Goal: Task Accomplishment & Management: Manage account settings

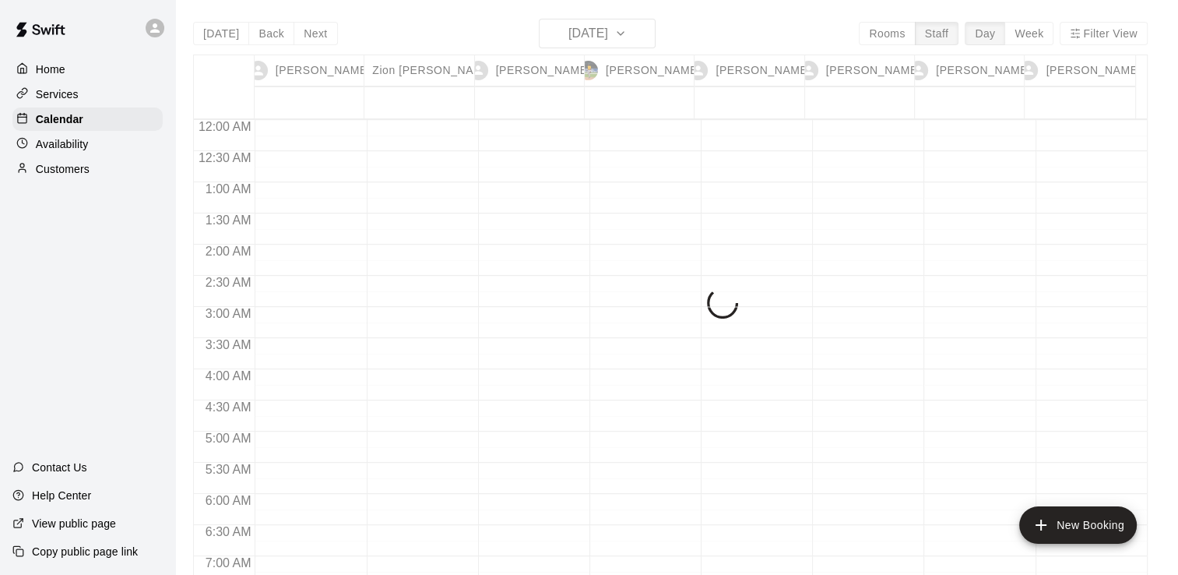
scroll to position [882, 0]
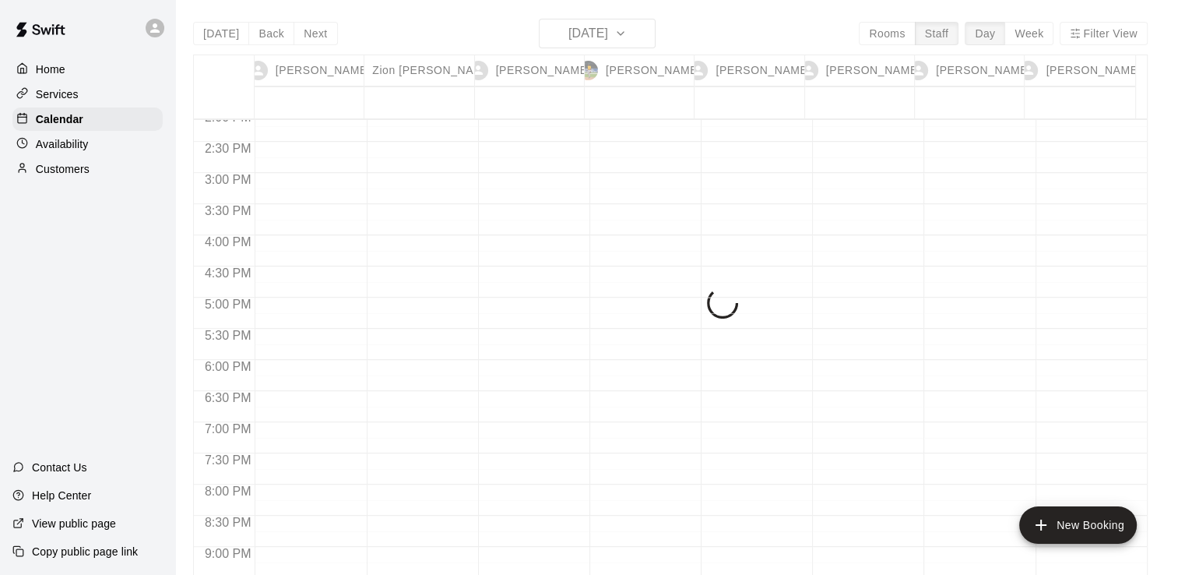
click at [557, 38] on div "Today Back Next Wednesday Aug 27 Rooms Staff Day Week Filter View Nathan Volf 2…" at bounding box center [670, 306] width 955 height 575
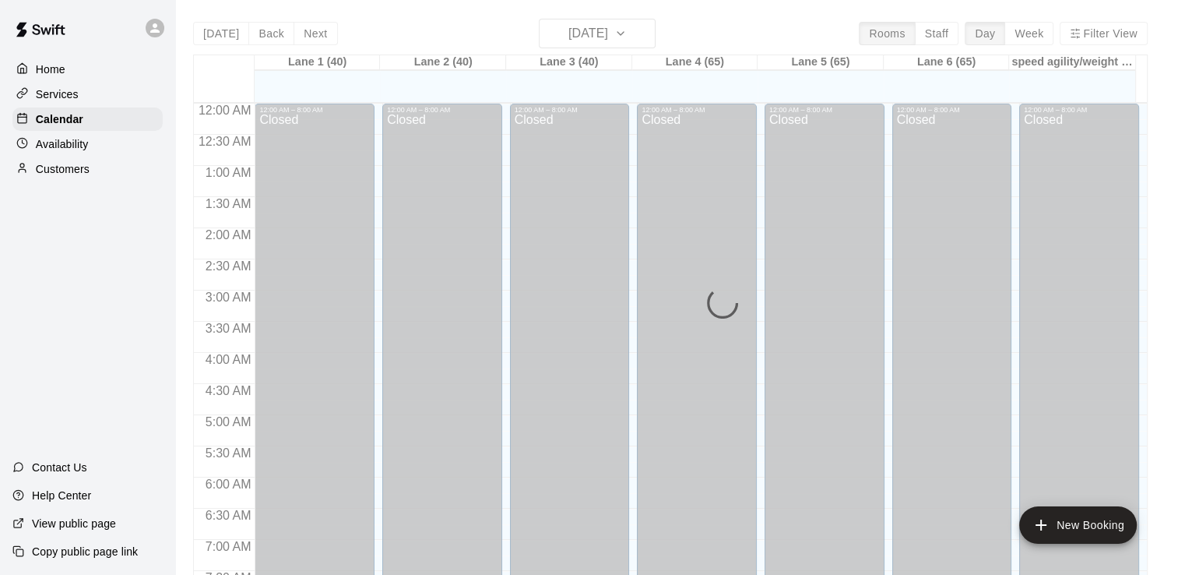
scroll to position [958, 0]
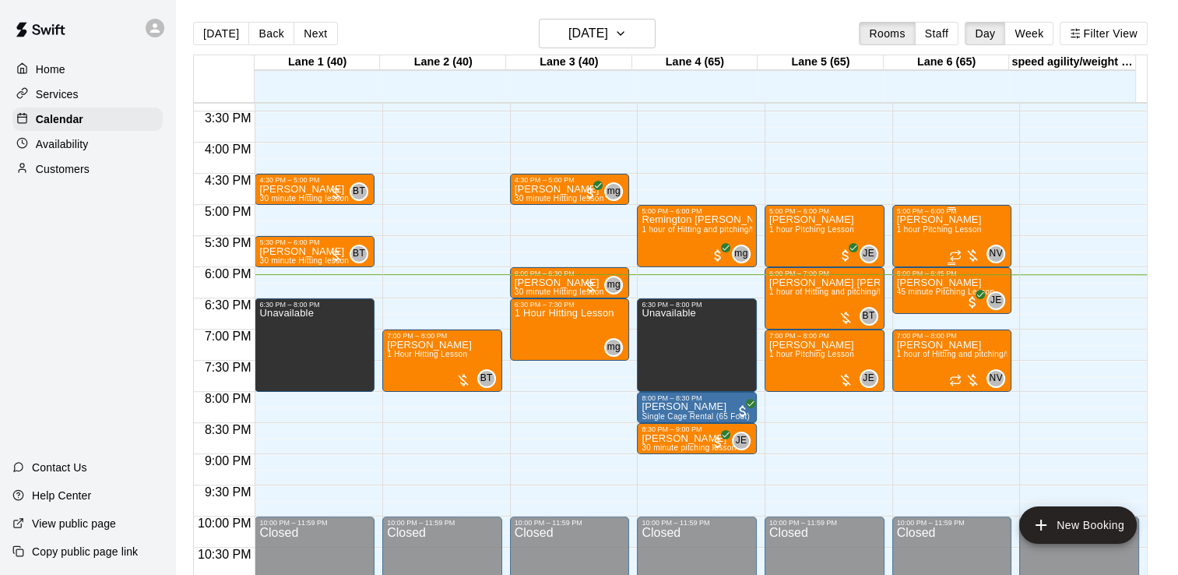
click at [928, 234] on span "1 hour Pitching Lesson" at bounding box center [939, 229] width 85 height 9
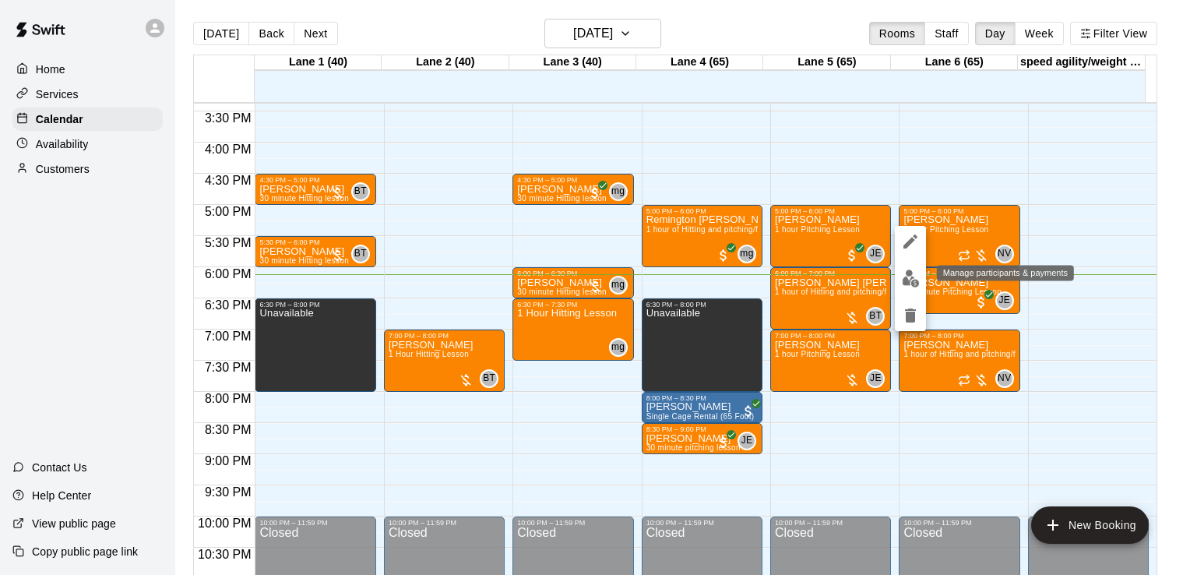
click at [910, 282] on img "edit" at bounding box center [911, 278] width 18 height 18
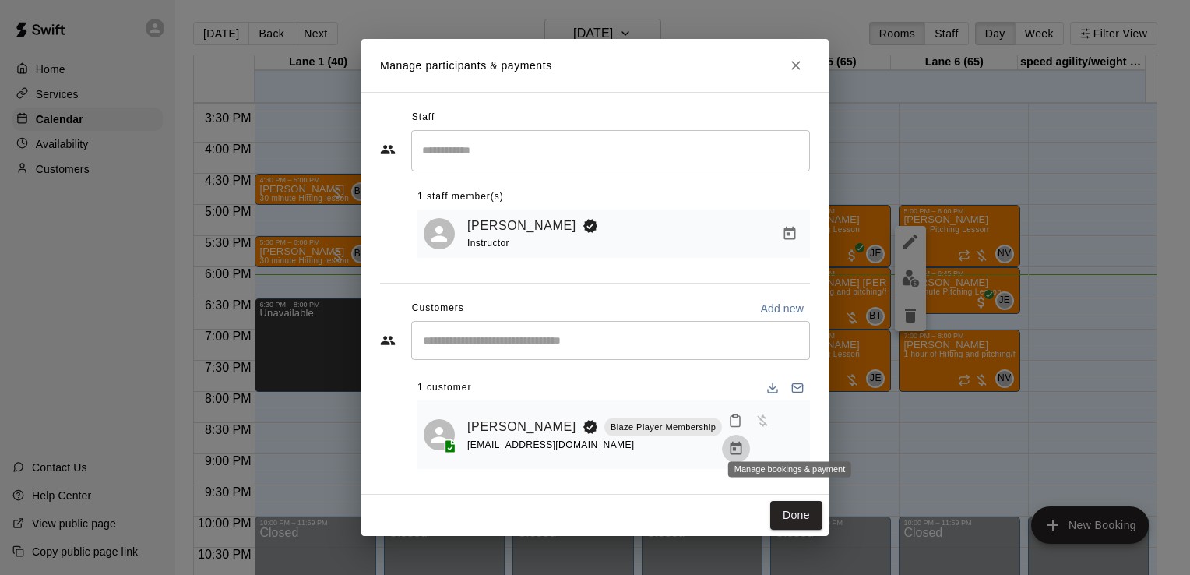
click at [750, 439] on button "Manage bookings & payment" at bounding box center [736, 449] width 28 height 28
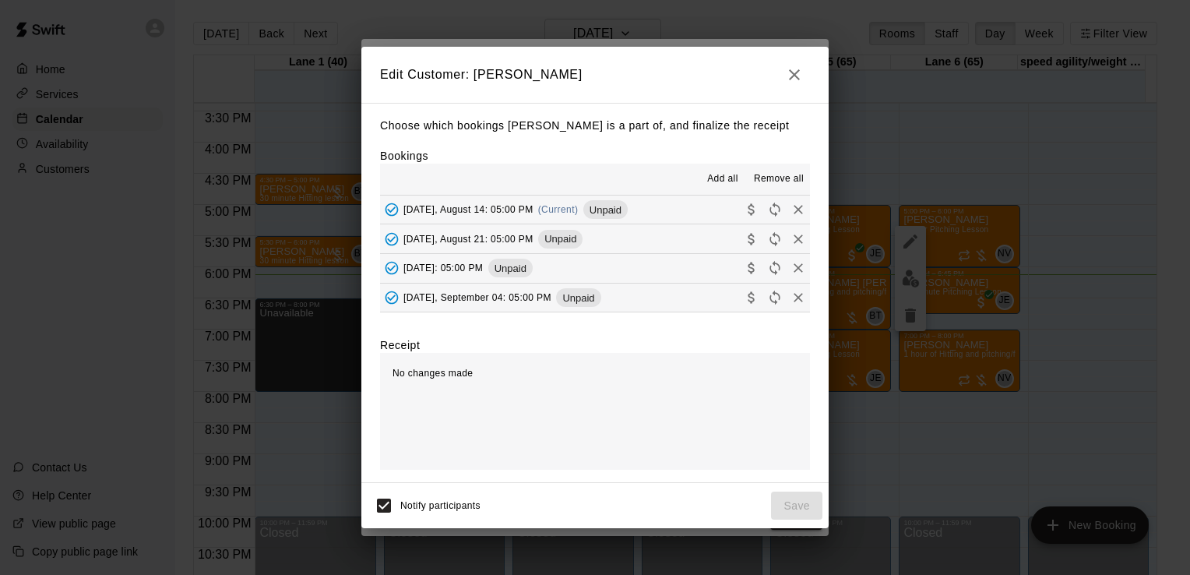
click at [713, 210] on button "[DATE], August 14: 05:00 PM (Current) Unpaid" at bounding box center [595, 209] width 430 height 29
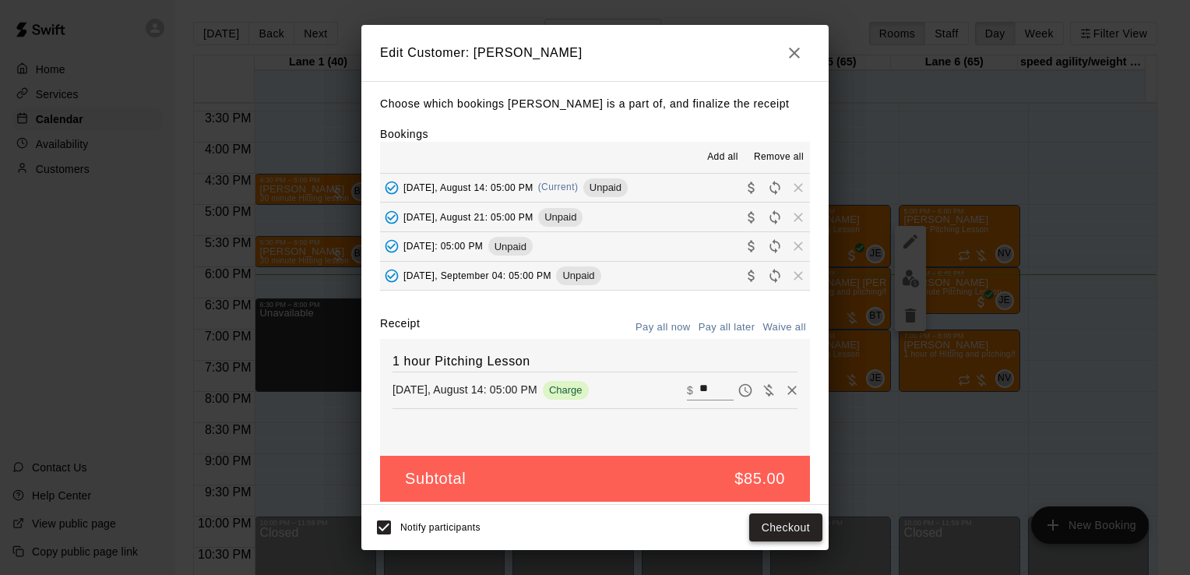
click at [780, 531] on button "Checkout" at bounding box center [785, 527] width 73 height 29
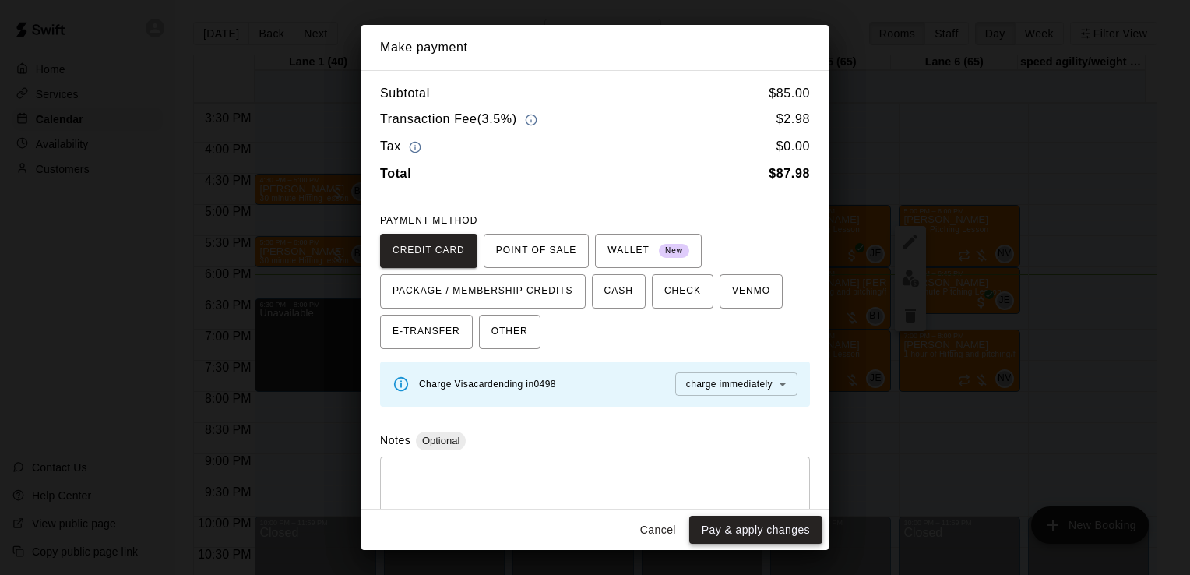
click at [779, 530] on button "Pay & apply changes" at bounding box center [755, 530] width 133 height 29
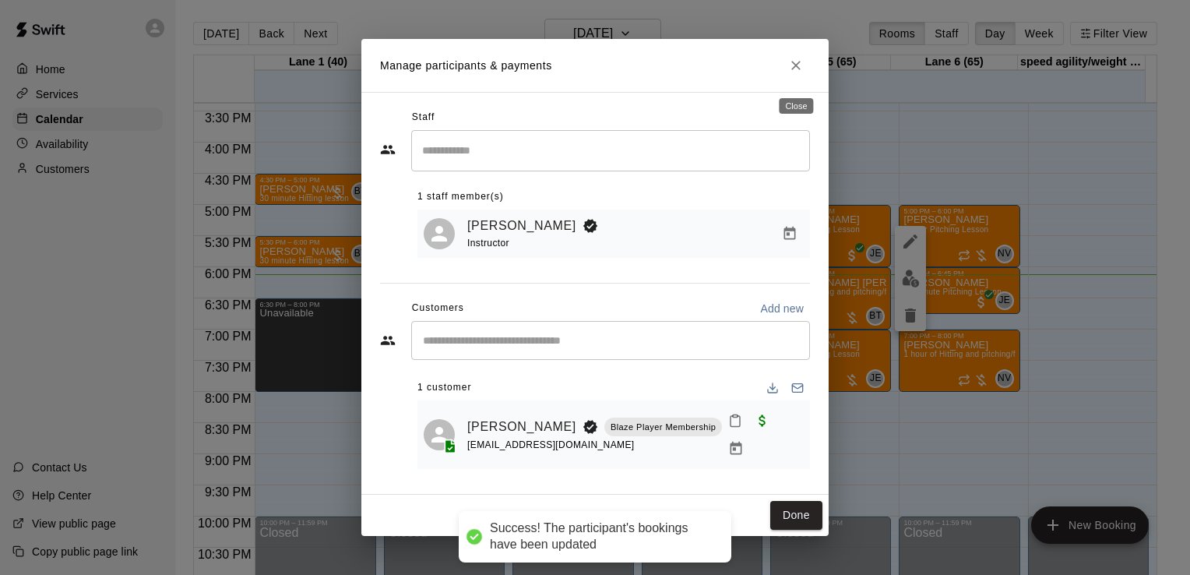
click at [795, 67] on icon "Close" at bounding box center [796, 66] width 16 height 16
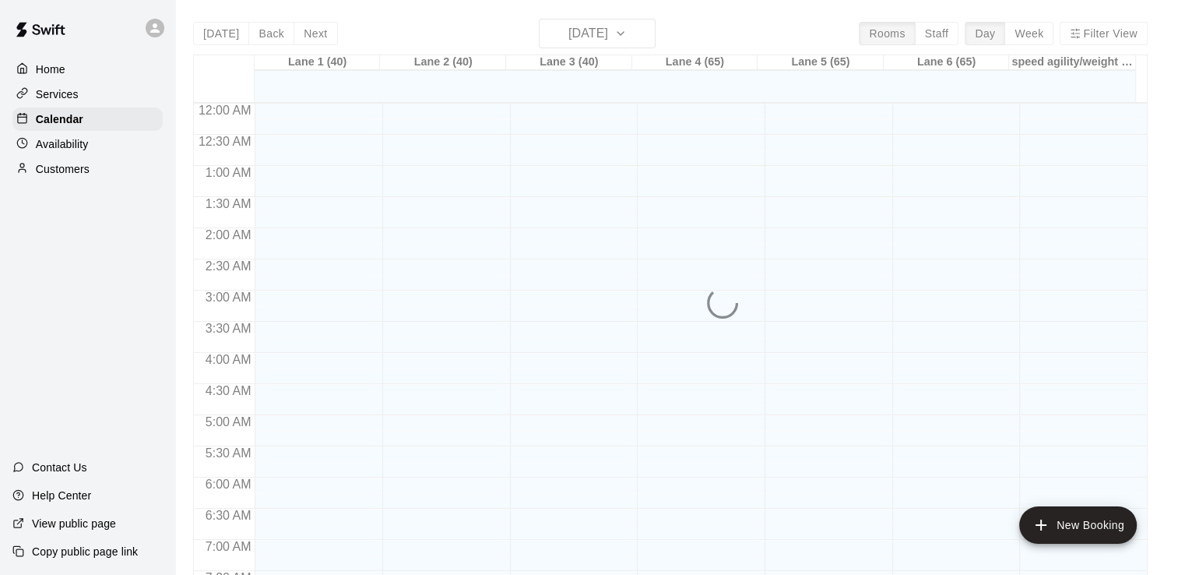
scroll to position [958, 0]
